Goal: Task Accomplishment & Management: Manage account settings

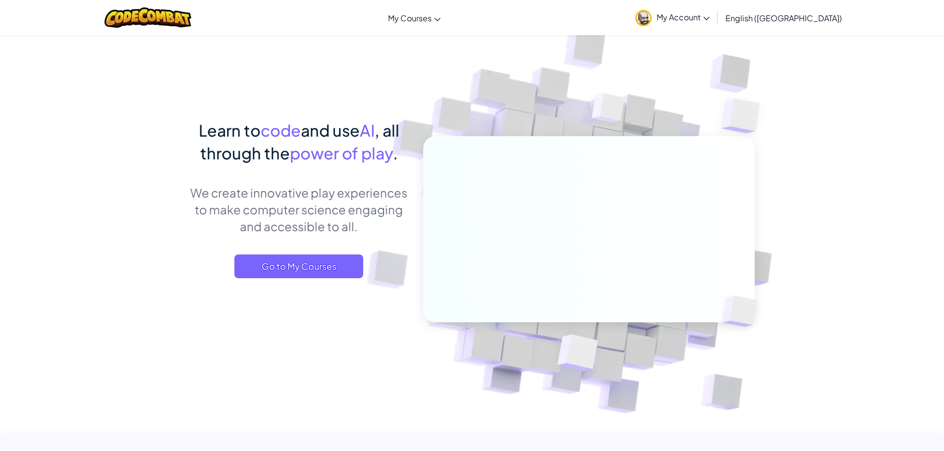
click at [709, 19] on span "My Account" at bounding box center [682, 17] width 53 height 10
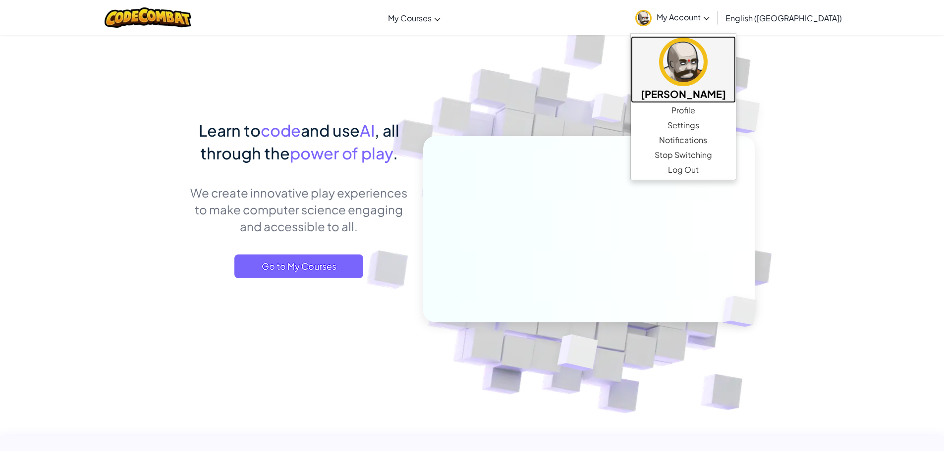
click at [726, 97] on h5 "[PERSON_NAME]" at bounding box center [683, 93] width 85 height 15
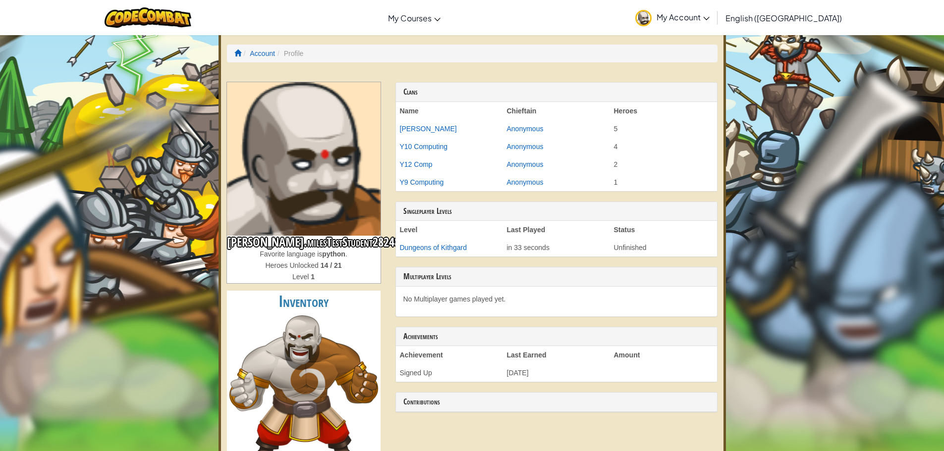
click at [709, 19] on span "My Account" at bounding box center [682, 17] width 53 height 10
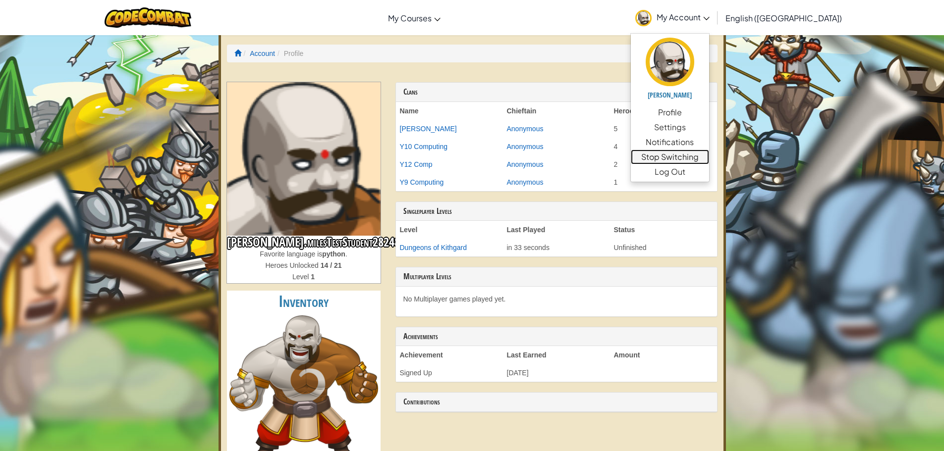
click at [709, 157] on link "Stop Switching" at bounding box center [670, 157] width 78 height 15
